Goal: Task Accomplishment & Management: Use online tool/utility

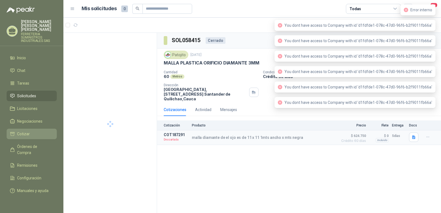
click at [25, 131] on span "Cotizar" at bounding box center [23, 134] width 13 height 6
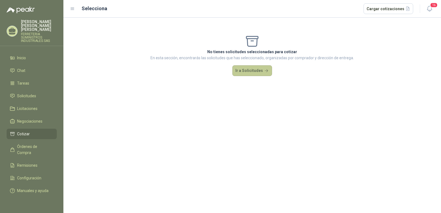
click at [248, 72] on button "Ir a Solicitudes" at bounding box center [252, 70] width 40 height 11
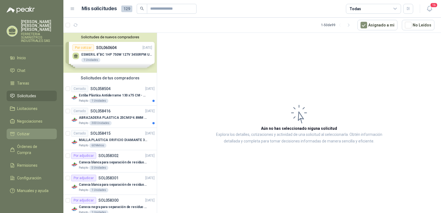
click at [29, 131] on span "Cotizar" at bounding box center [23, 134] width 13 height 6
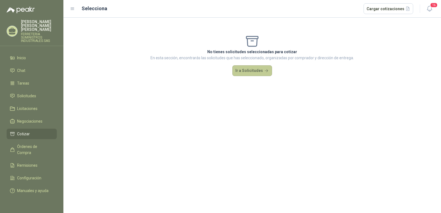
click at [246, 70] on button "Ir a Solicitudes" at bounding box center [252, 70] width 40 height 11
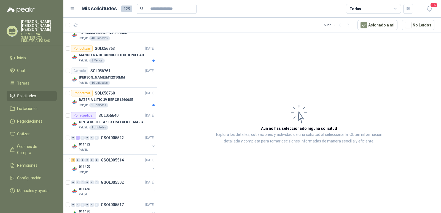
scroll to position [496, 0]
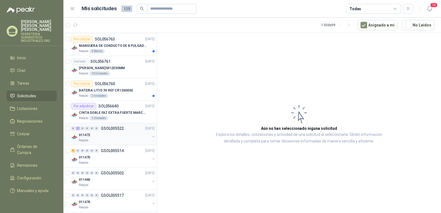
click at [110, 129] on p "GSOL005522" at bounding box center [112, 128] width 23 height 4
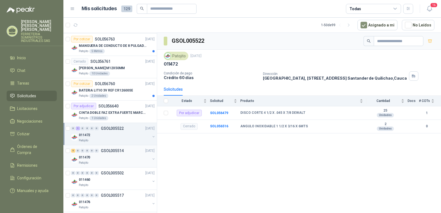
click at [109, 150] on p "GSOL005514" at bounding box center [112, 151] width 23 height 4
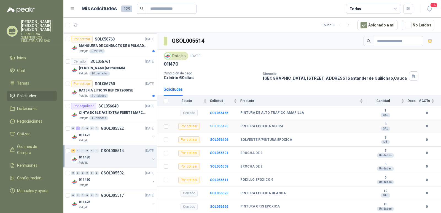
click at [217, 126] on b "SOL056495" at bounding box center [219, 126] width 18 height 4
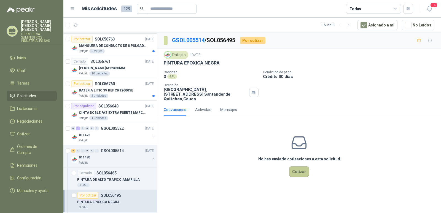
click at [299, 168] on button "Cotizar" at bounding box center [299, 171] width 20 height 10
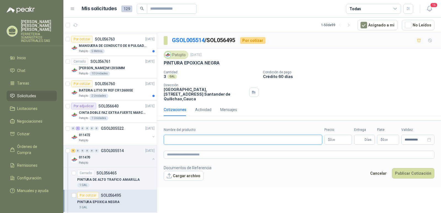
click at [180, 135] on input "Nombre del producto" at bounding box center [243, 140] width 158 height 10
type input "**********"
click at [331, 138] on span ",00" at bounding box center [332, 139] width 3 height 3
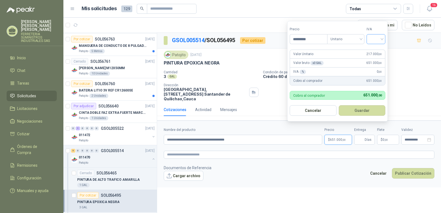
click at [384, 39] on div at bounding box center [375, 39] width 19 height 10
type input "*********"
click at [376, 52] on div "19%" at bounding box center [377, 50] width 10 height 6
click at [359, 112] on button "Guardar" at bounding box center [362, 110] width 47 height 10
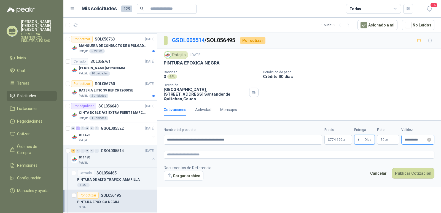
type input "*"
click at [408, 138] on input "**********" at bounding box center [414, 140] width 21 height 4
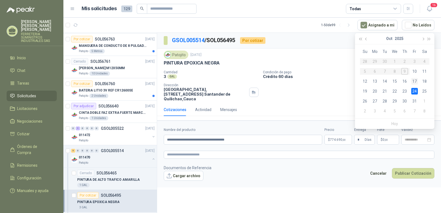
click at [413, 82] on div "17" at bounding box center [414, 81] width 7 height 7
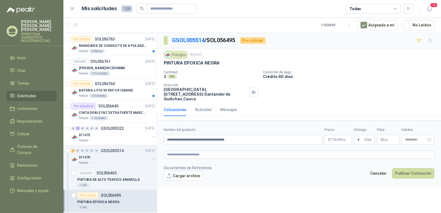
type input "**********"
click at [404, 169] on button "Publicar Cotización" at bounding box center [413, 173] width 42 height 10
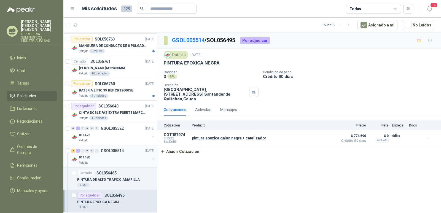
click at [107, 150] on p "GSOL005514" at bounding box center [112, 151] width 23 height 4
